Goal: Find specific page/section: Find specific page/section

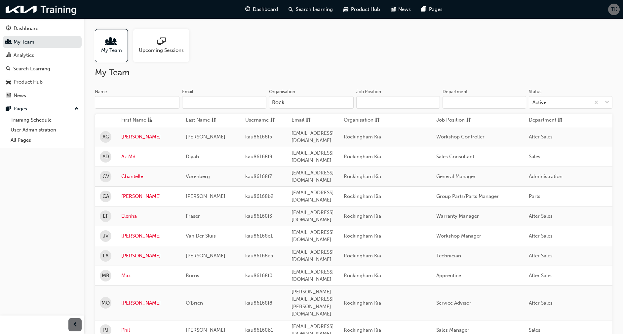
click at [290, 104] on input "Rock" at bounding box center [311, 102] width 85 height 13
type input "R"
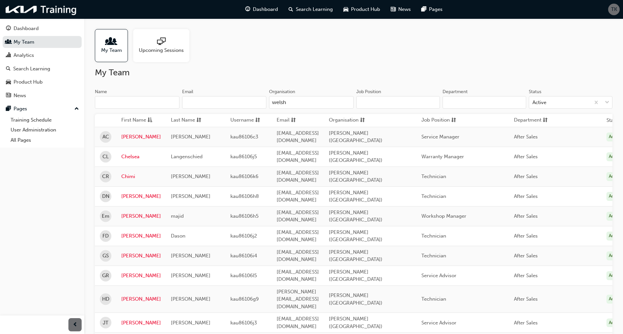
type input "welsh"
drag, startPoint x: 253, startPoint y: 250, endPoint x: 228, endPoint y: 249, distance: 25.1
click at [230, 273] on span "kau86106l5" at bounding box center [243, 276] width 26 height 6
drag, startPoint x: 228, startPoint y: 249, endPoint x: 239, endPoint y: 248, distance: 11.7
copy span "kau86106l5"
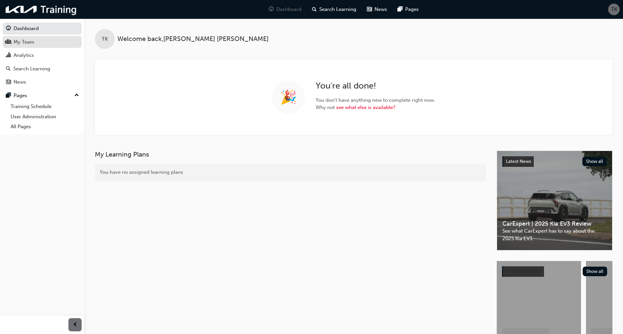
click at [26, 40] on div "My Team" at bounding box center [24, 42] width 21 height 8
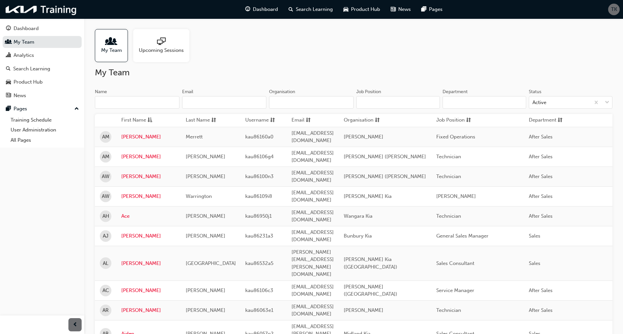
click at [292, 102] on input "Organisation" at bounding box center [311, 102] width 85 height 13
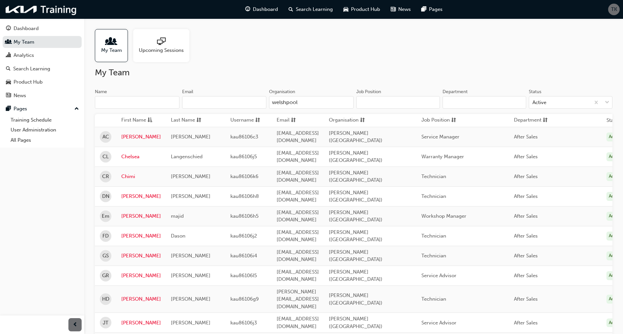
type input "welshpool"
click at [324, 266] on td "[EMAIL_ADDRESS][DOMAIN_NAME]" at bounding box center [298, 276] width 52 height 20
drag, startPoint x: 360, startPoint y: 250, endPoint x: 271, endPoint y: 247, distance: 88.3
click at [272, 266] on td "[EMAIL_ADDRESS][DOMAIN_NAME]" at bounding box center [298, 276] width 52 height 20
drag, startPoint x: 271, startPoint y: 247, endPoint x: 290, endPoint y: 251, distance: 19.6
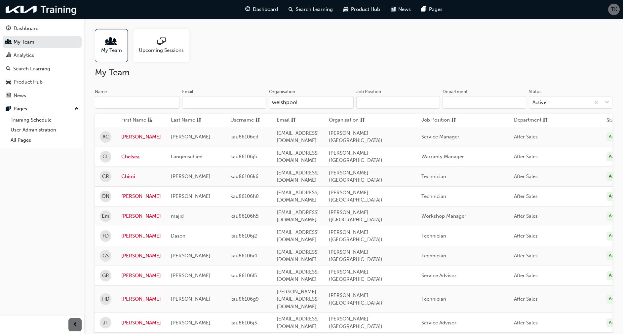
copy span "[EMAIL_ADDRESS][DOMAIN_NAME]"
click at [311, 285] on td "[PERSON_NAME][EMAIL_ADDRESS][DOMAIN_NAME]" at bounding box center [298, 298] width 52 height 27
click at [133, 272] on link "[PERSON_NAME]" at bounding box center [141, 276] width 40 height 8
